Goal: Book appointment/travel/reservation

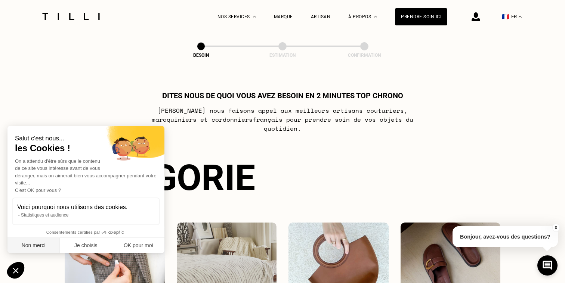
click at [31, 246] on button "Non merci" at bounding box center [33, 246] width 52 height 16
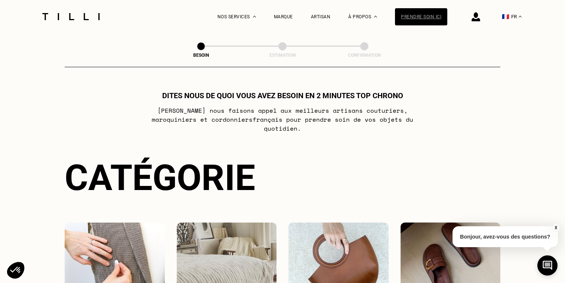
click at [413, 17] on div "Prendre soin ici" at bounding box center [421, 16] width 52 height 17
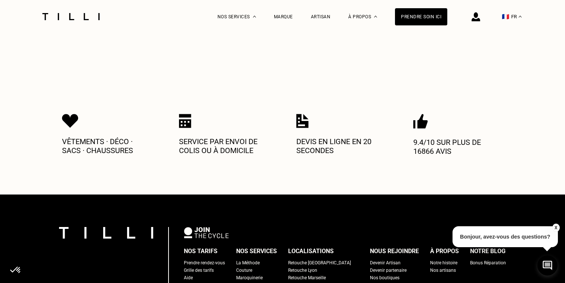
scroll to position [311, 0]
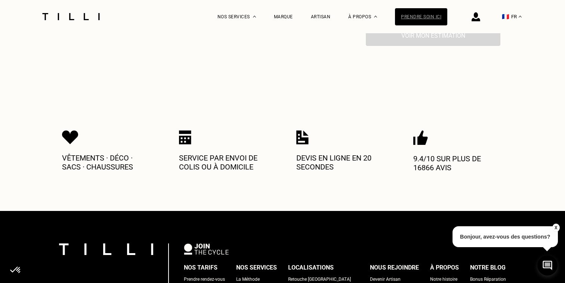
click at [425, 16] on div "Prendre soin ici" at bounding box center [421, 16] width 52 height 17
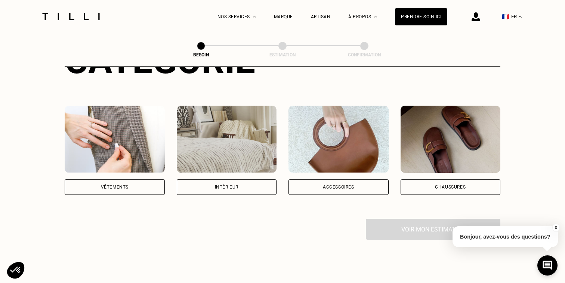
scroll to position [106, 0]
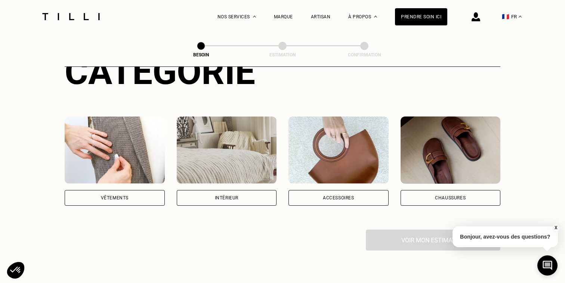
click at [231, 196] on div "Intérieur" at bounding box center [227, 198] width 24 height 4
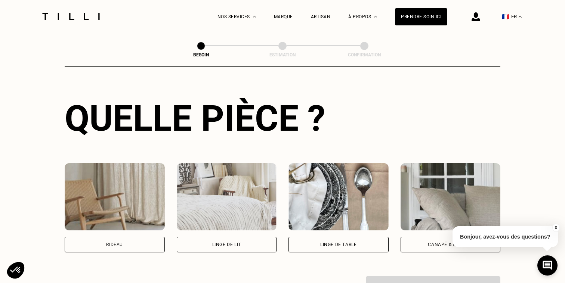
scroll to position [267, 0]
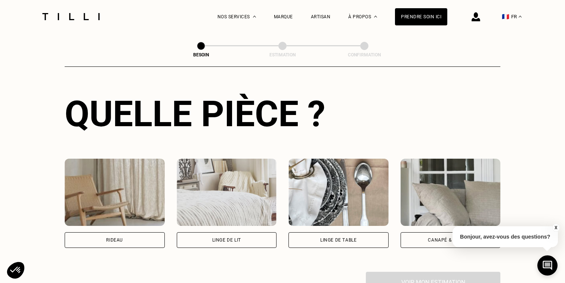
click at [115, 238] on div "Rideau" at bounding box center [114, 240] width 17 height 4
select select "FR"
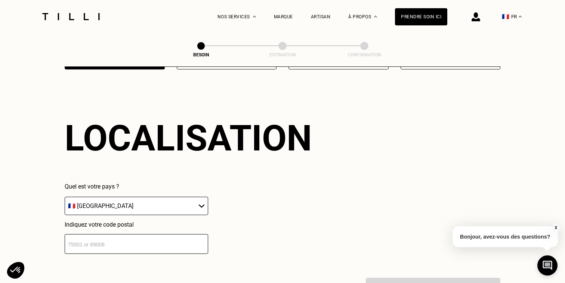
scroll to position [446, 0]
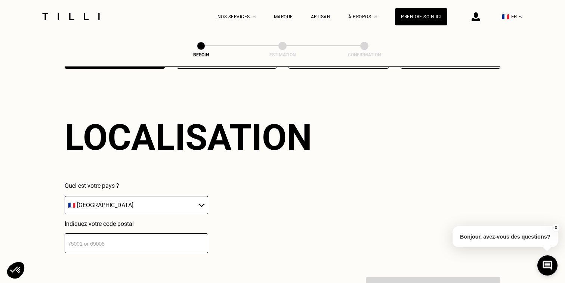
click at [84, 234] on input "number" at bounding box center [136, 243] width 143 height 20
type input "93100"
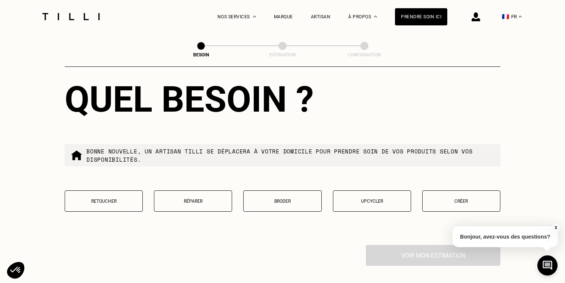
scroll to position [669, 0]
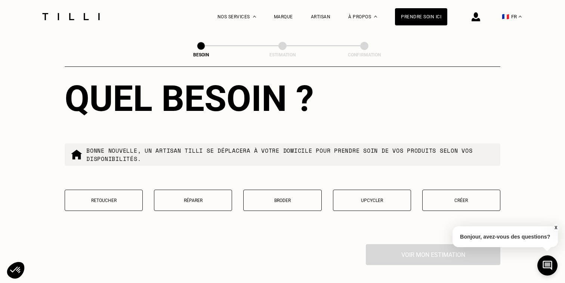
click at [92, 198] on p "Retoucher" at bounding box center [104, 200] width 70 height 5
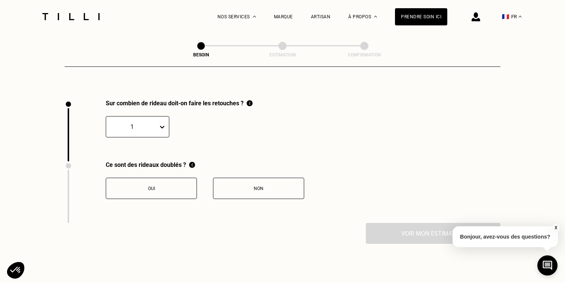
scroll to position [822, 0]
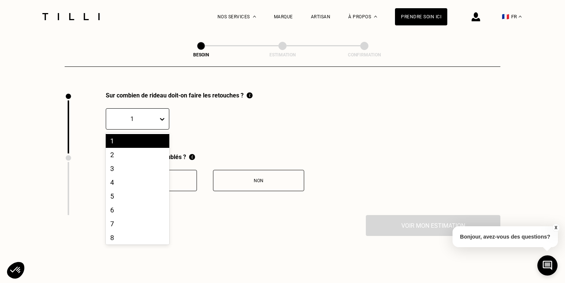
click at [161, 118] on icon at bounding box center [162, 119] width 4 height 3
click at [122, 162] on div "3" at bounding box center [137, 169] width 63 height 14
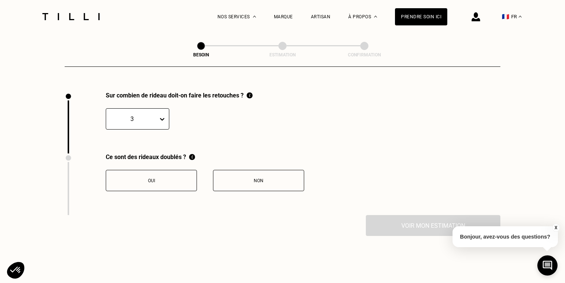
click at [257, 178] on button "Non" at bounding box center [258, 180] width 91 height 21
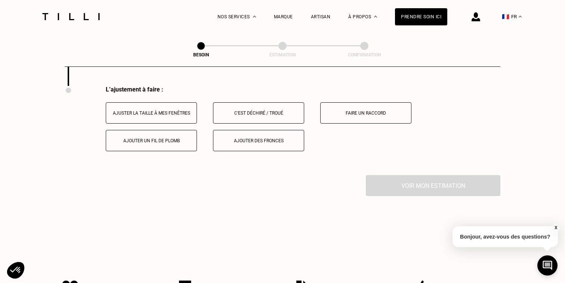
scroll to position [954, 0]
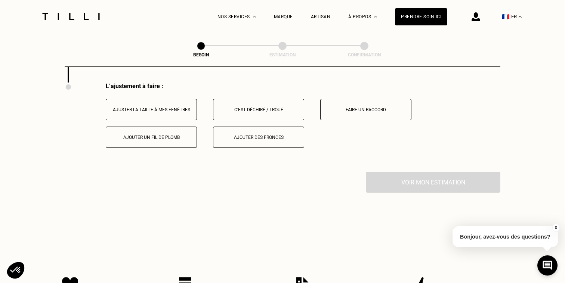
click at [153, 107] on div "Ajuster la taille à mes fenêtres" at bounding box center [151, 109] width 83 height 5
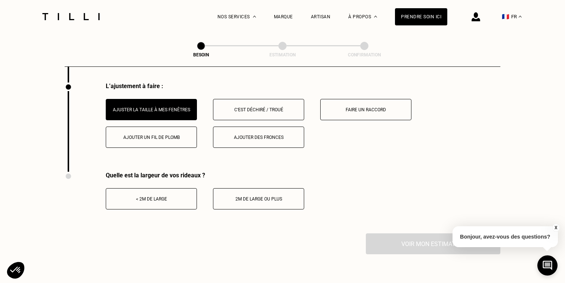
click at [262, 196] on div "2m de large ou plus" at bounding box center [258, 198] width 83 height 5
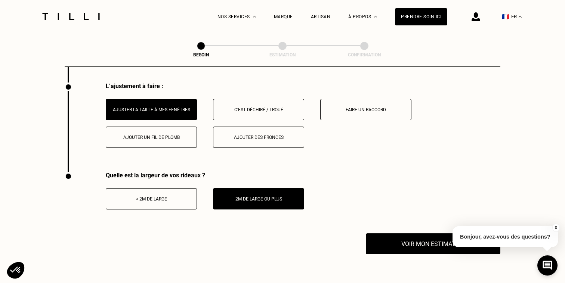
click at [151, 196] on div "< 2m de large" at bounding box center [151, 198] width 83 height 5
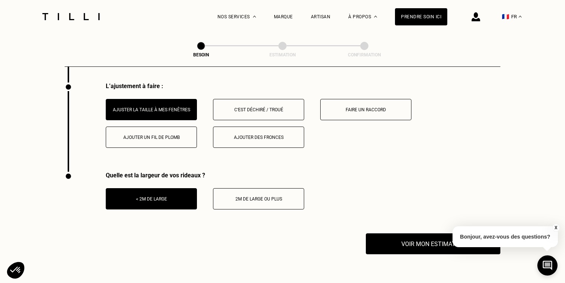
click at [245, 196] on button "2m de large ou plus" at bounding box center [258, 198] width 91 height 21
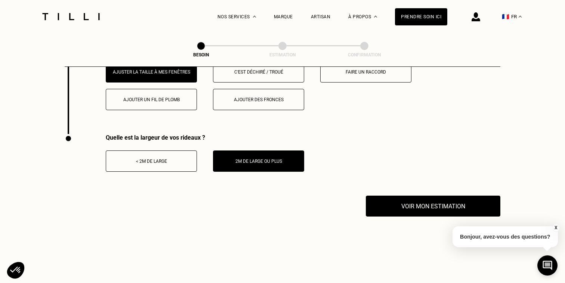
scroll to position [993, 0]
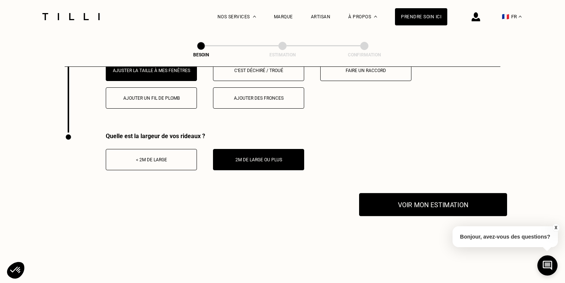
click at [404, 201] on button "Voir mon estimation" at bounding box center [433, 204] width 148 height 23
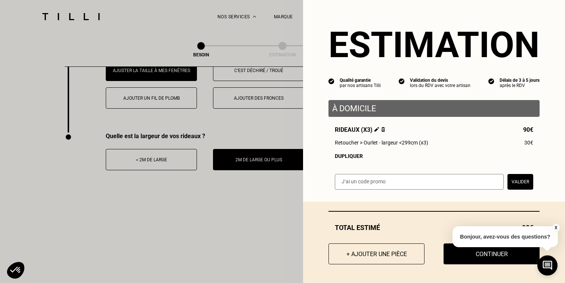
click at [373, 183] on input "text" at bounding box center [419, 182] width 169 height 16
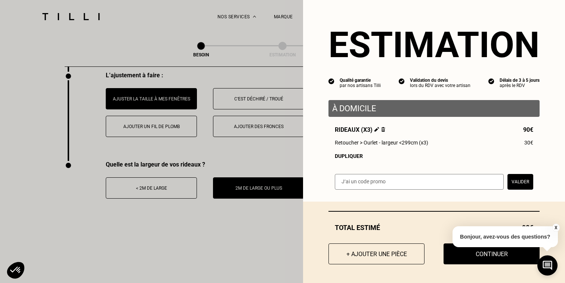
scroll to position [954, 0]
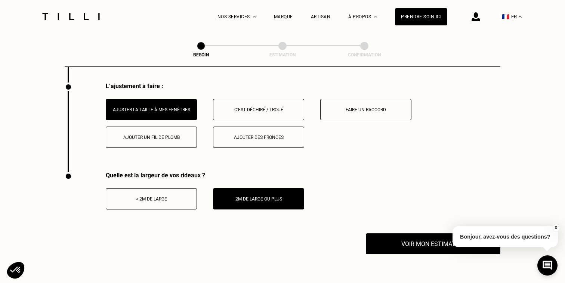
click at [555, 226] on button "X" at bounding box center [555, 228] width 7 height 8
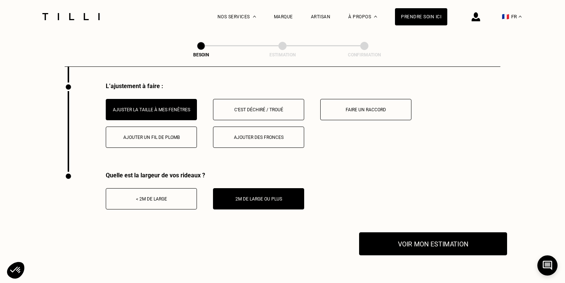
click at [427, 237] on button "Voir mon estimation" at bounding box center [433, 243] width 148 height 23
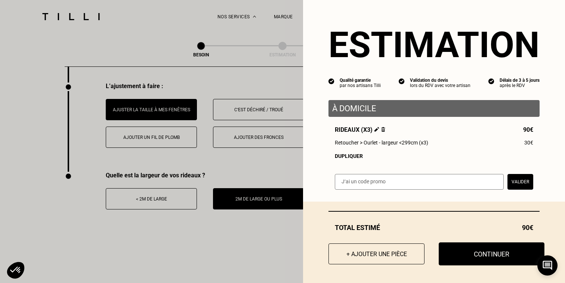
click at [469, 255] on button "Continuer" at bounding box center [491, 253] width 106 height 23
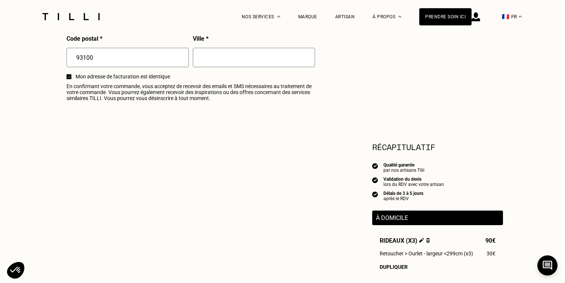
select select "FR"
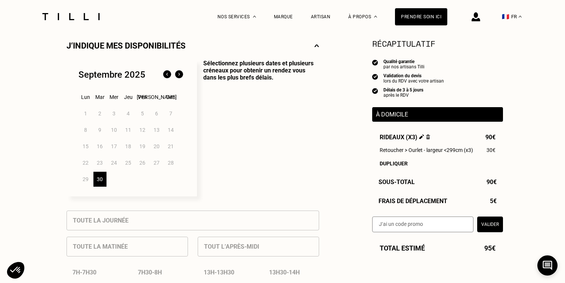
scroll to position [173, 0]
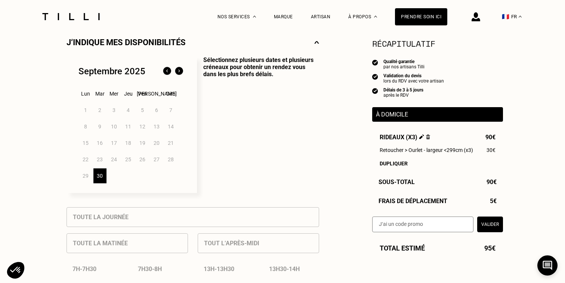
click at [179, 74] on img at bounding box center [179, 71] width 12 height 12
click at [128, 111] on div "2" at bounding box center [128, 110] width 13 height 15
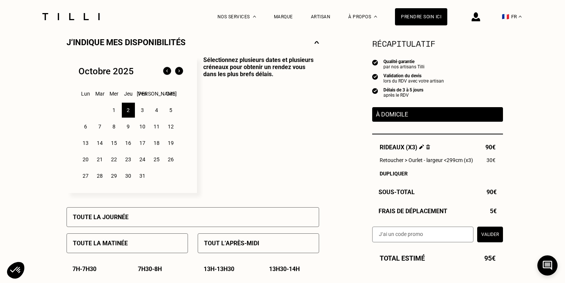
click at [142, 111] on div "3" at bounding box center [142, 110] width 13 height 15
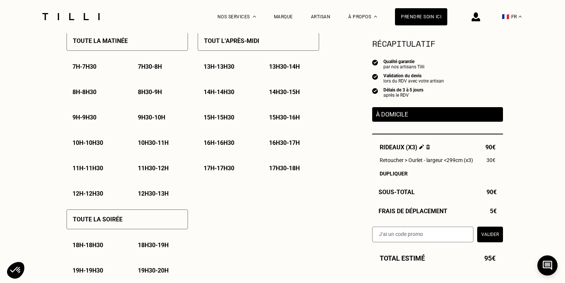
scroll to position [380, 0]
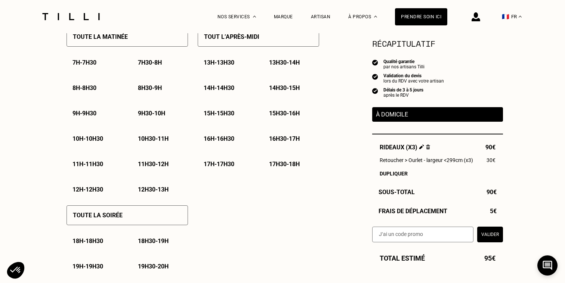
click at [85, 114] on p "9h - 9h30" at bounding box center [84, 113] width 24 height 7
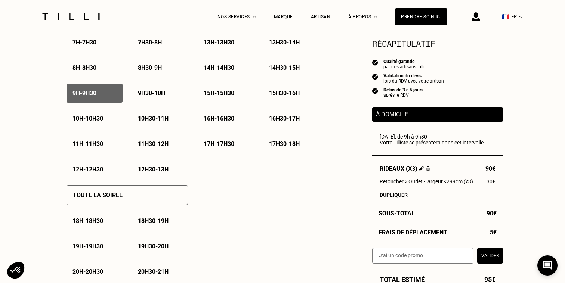
scroll to position [424, 0]
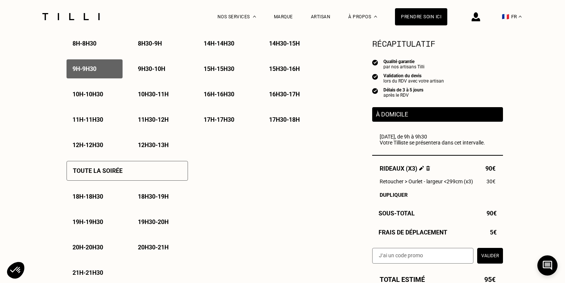
click at [404, 257] on input "text" at bounding box center [422, 256] width 101 height 16
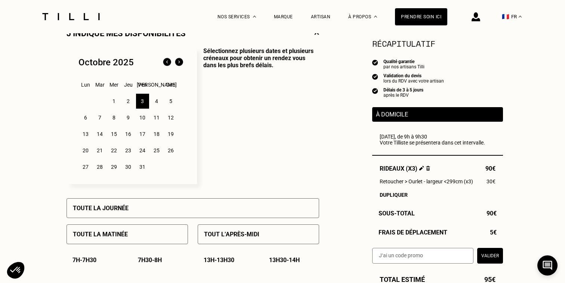
scroll to position [180, 0]
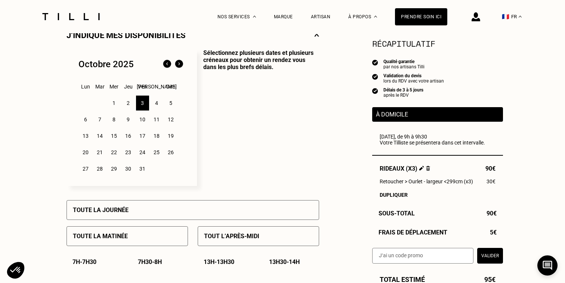
click at [114, 102] on div "1" at bounding box center [114, 103] width 13 height 15
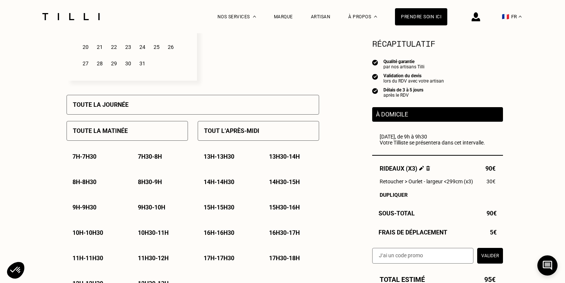
scroll to position [297, 0]
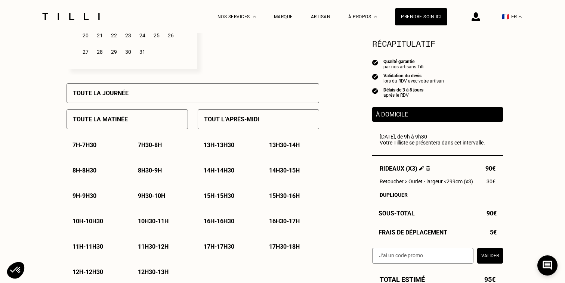
click at [94, 220] on p "10h - 10h30" at bounding box center [87, 221] width 31 height 7
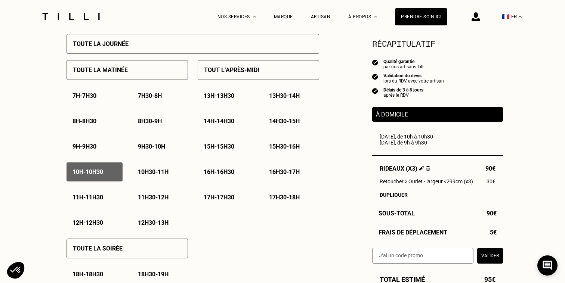
scroll to position [335, 0]
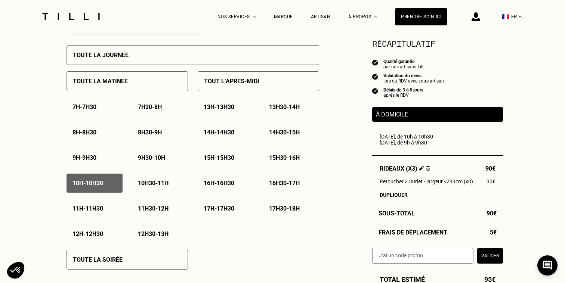
click at [87, 183] on p "10h - 10h30" at bounding box center [87, 183] width 31 height 7
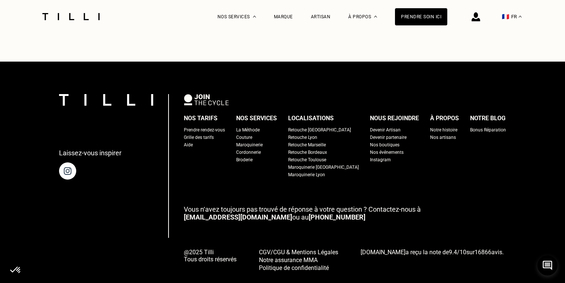
scroll to position [1203, 0]
